Goal: Complete application form: Complete application form

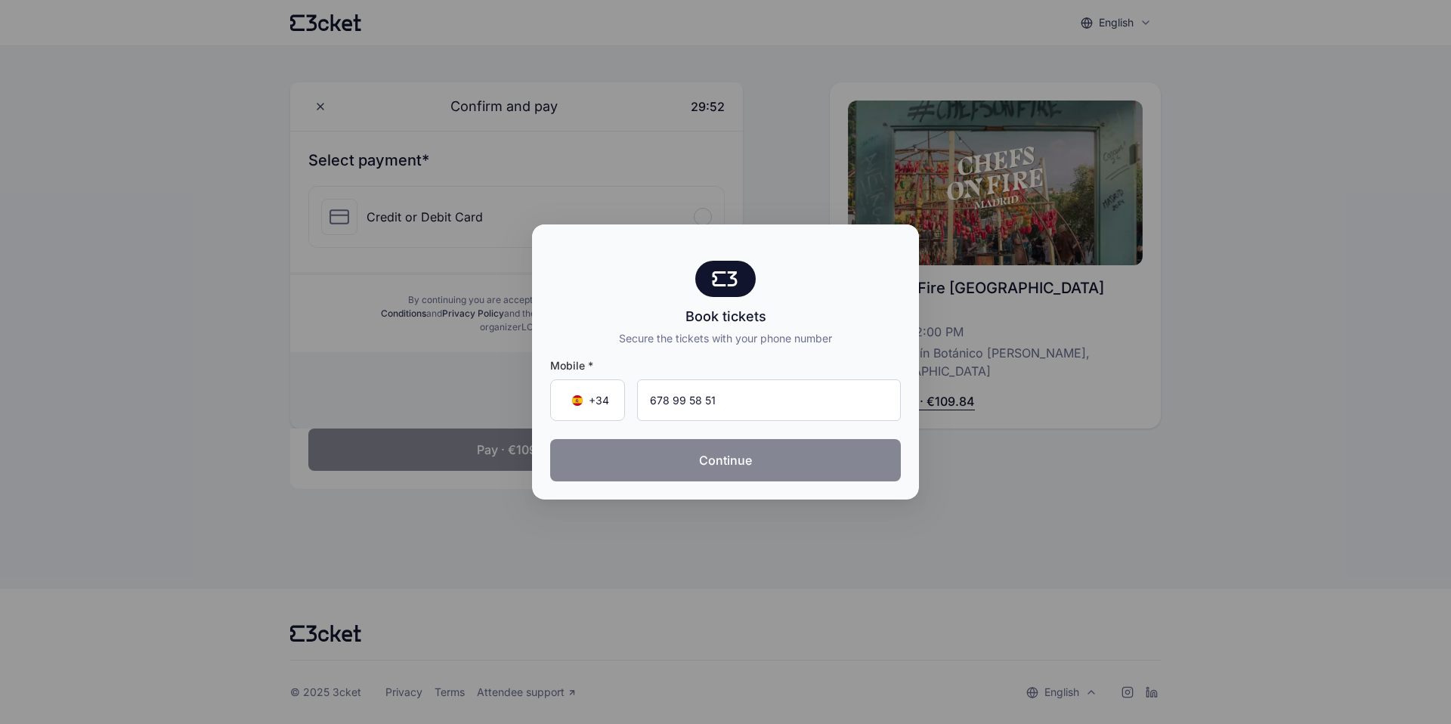
type input "678 99 58 51"
click at [798, 463] on button "Continue" at bounding box center [725, 460] width 351 height 42
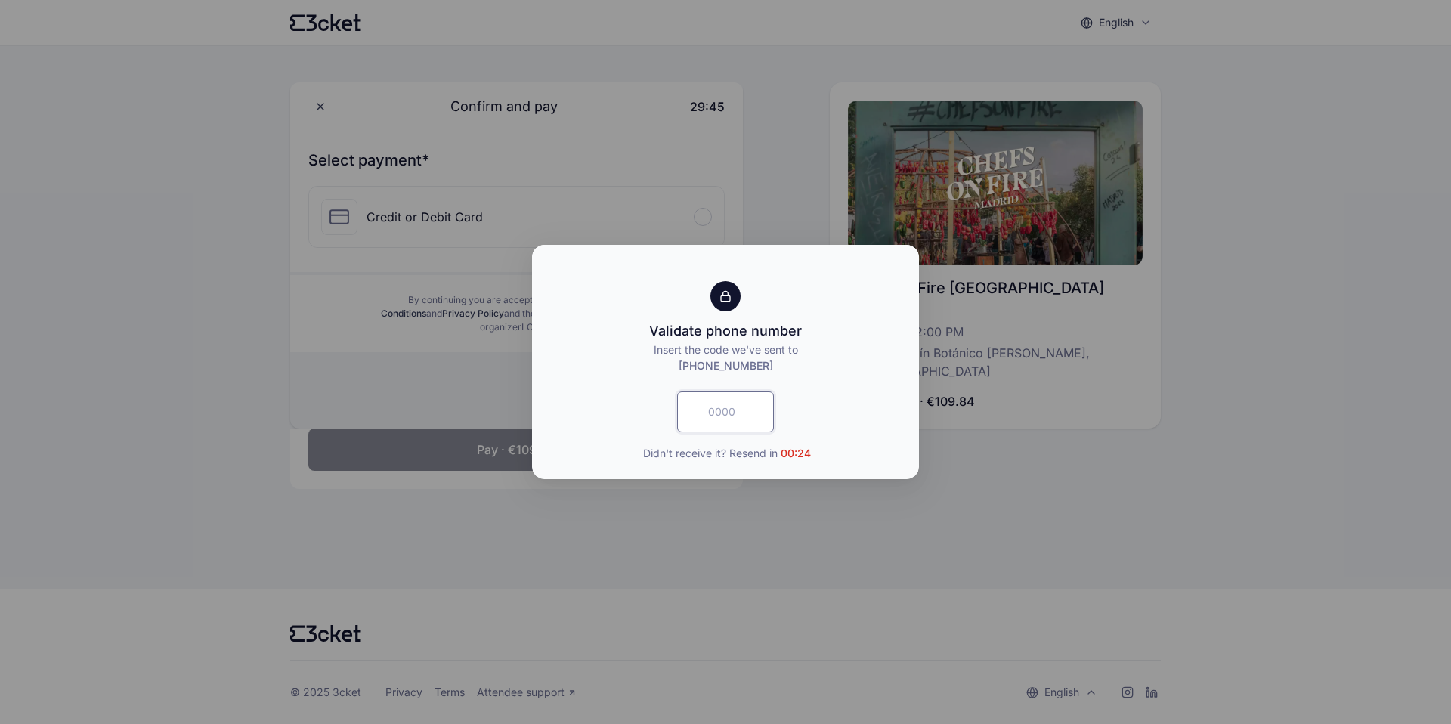
click at [737, 407] on input "text" at bounding box center [725, 412] width 97 height 41
type input "8752"
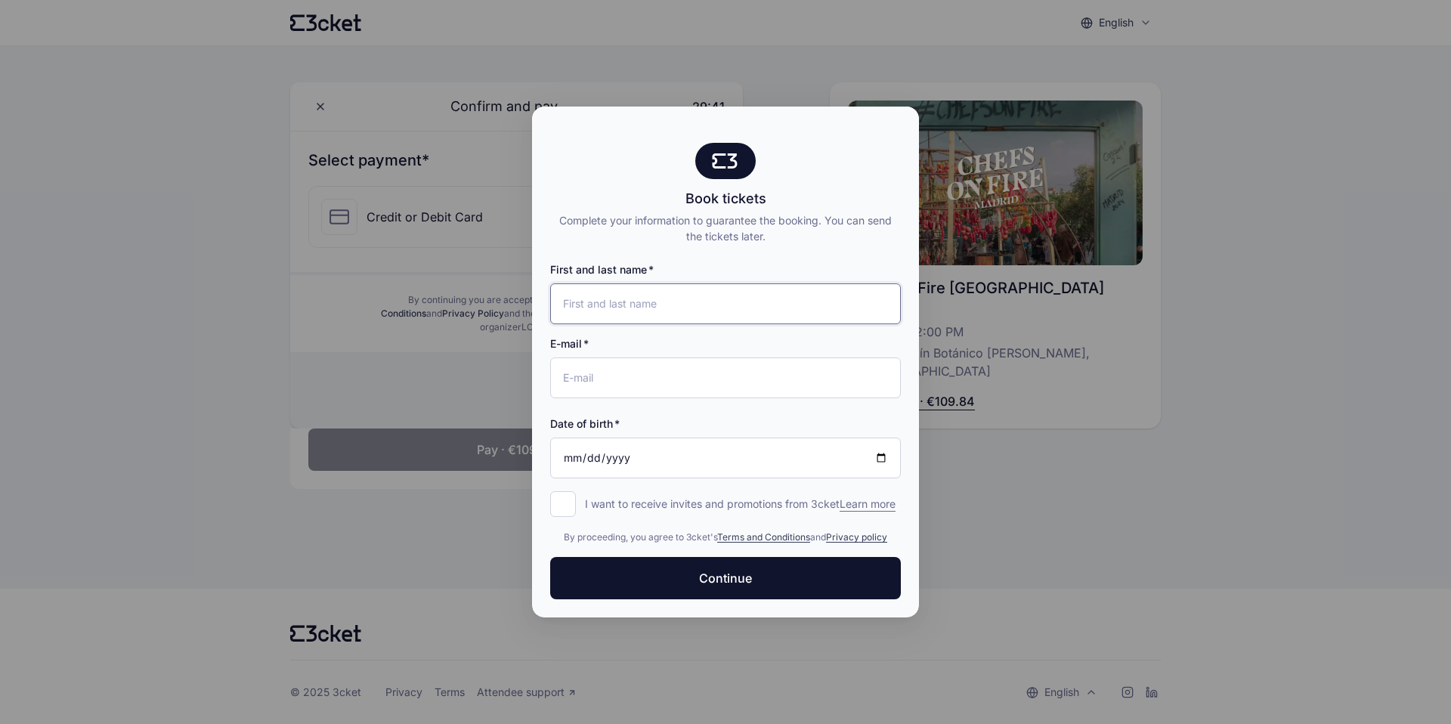
click at [704, 299] on input "First and last name" at bounding box center [725, 303] width 351 height 41
type input "[PERSON_NAME]"
type input "[EMAIL_ADDRESS][DOMAIN_NAME]"
click at [665, 447] on input "Date of birth" at bounding box center [725, 458] width 351 height 41
type input "[DATE]"
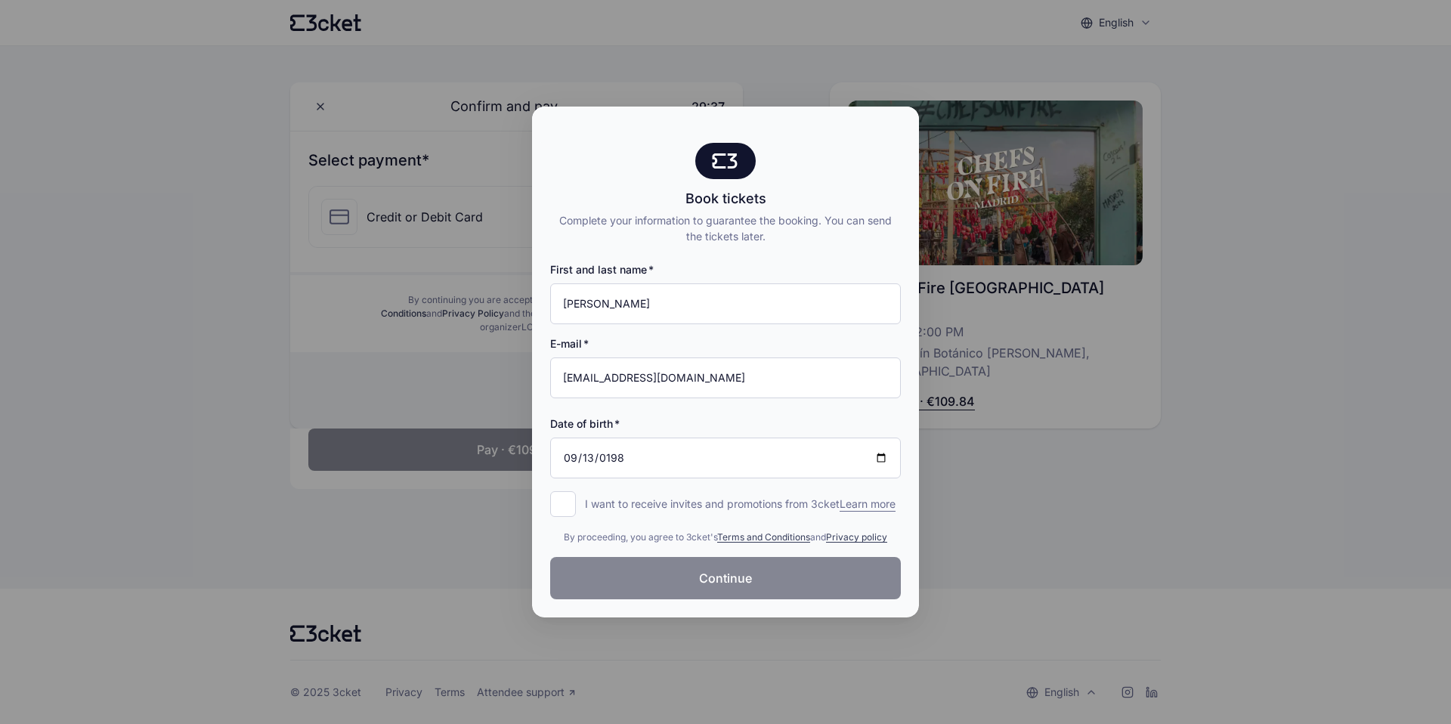
click at [700, 587] on span "Continue" at bounding box center [725, 578] width 53 height 18
